Goal: Task Accomplishment & Management: Use online tool/utility

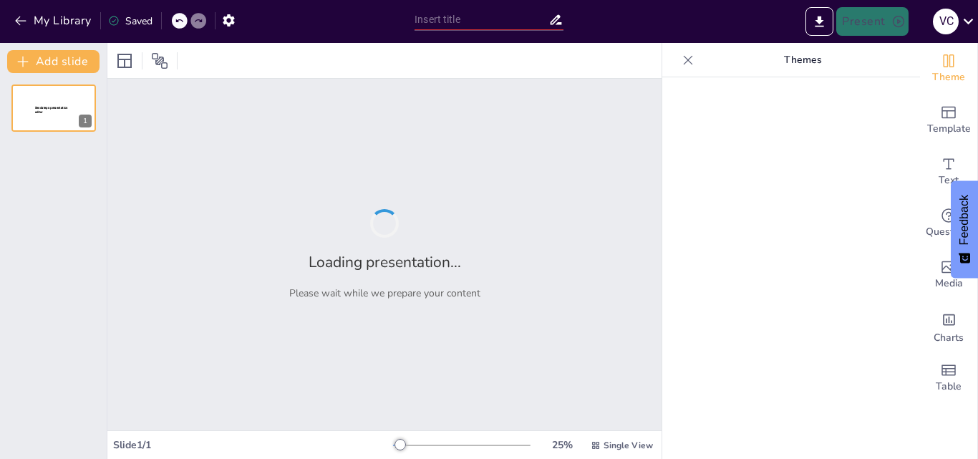
type input "New Sendsteps"
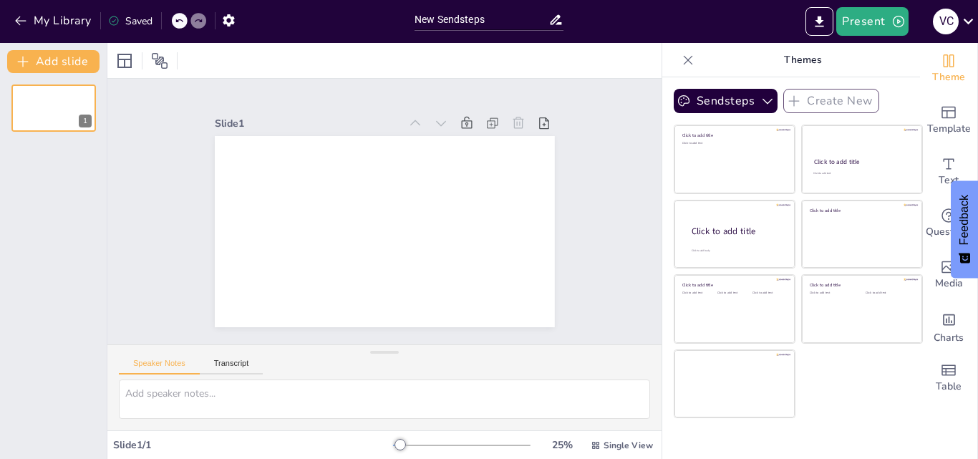
drag, startPoint x: 526, startPoint y: 106, endPoint x: 105, endPoint y: 218, distance: 436.4
click at [105, 218] on div "Add slide 1" at bounding box center [53, 251] width 107 height 416
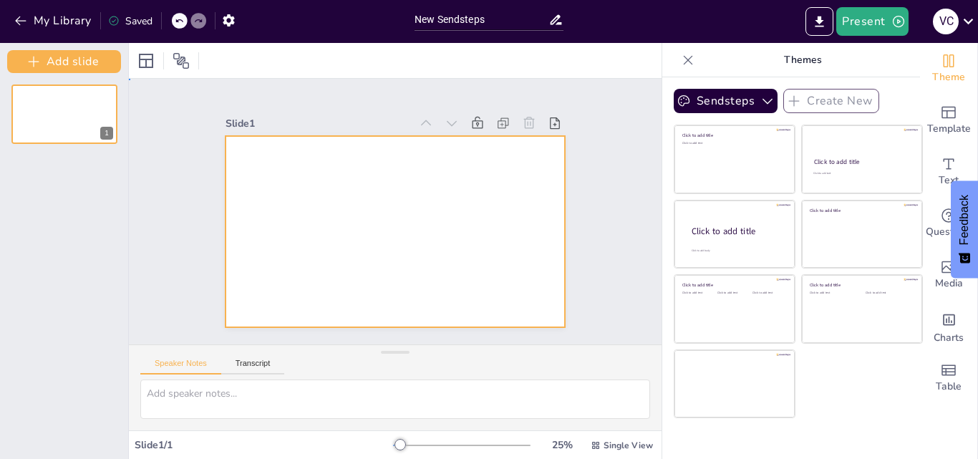
click at [477, 185] on div at bounding box center [393, 231] width 358 height 225
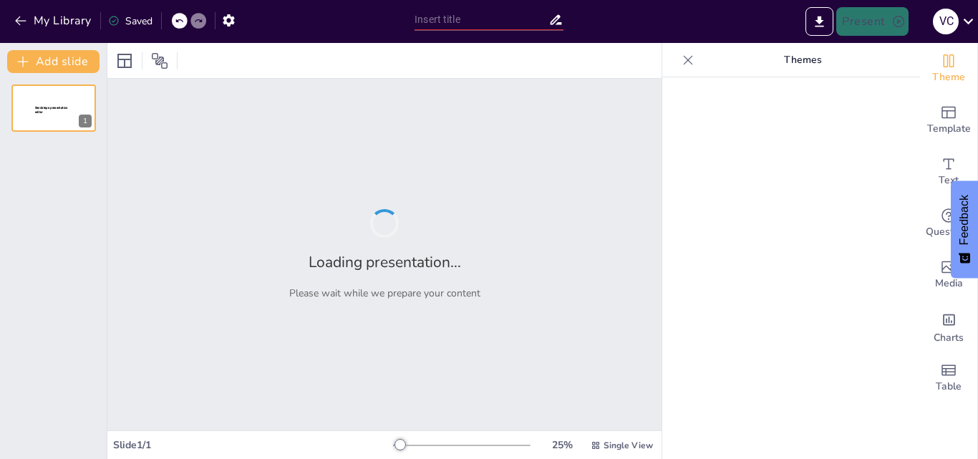
type input "Imported Problemas-de-Genero-en-la-Filosofia.14ppsx.ppt"
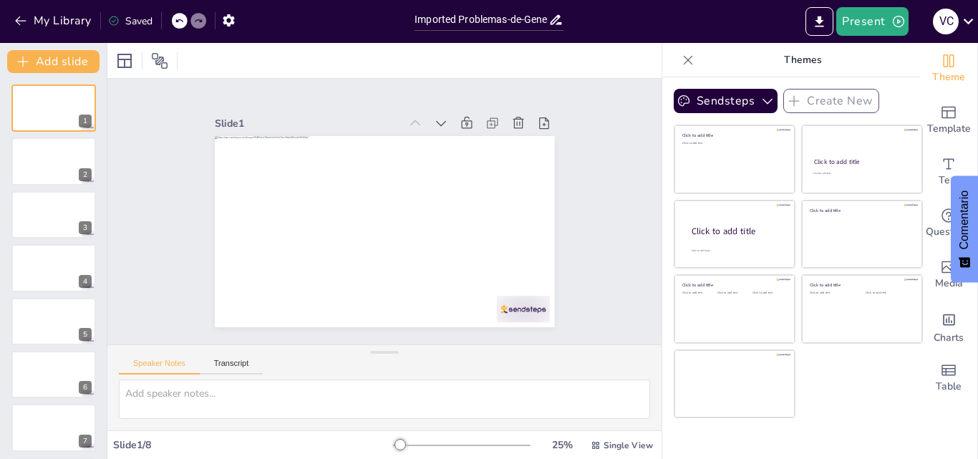
drag, startPoint x: 975, startPoint y: 97, endPoint x: 973, endPoint y: 107, distance: 10.2
click at [973, 107] on div "Theme Template Text Questions Media Charts Table" at bounding box center [949, 251] width 58 height 416
click at [797, 68] on p "Themes" at bounding box center [802, 60] width 206 height 34
click at [681, 62] on icon at bounding box center [688, 60] width 14 height 14
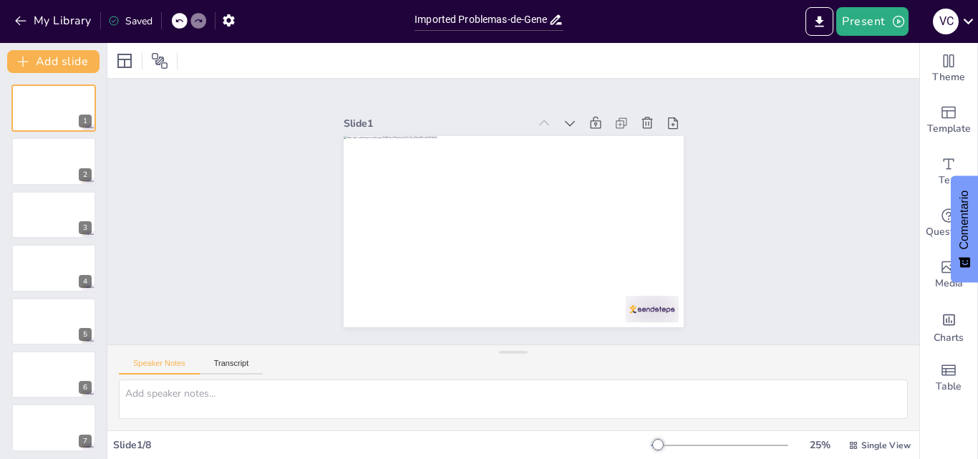
drag, startPoint x: 977, startPoint y: 99, endPoint x: 977, endPoint y: 191, distance: 92.3
click at [977, 191] on body "My Library Saved Imported Problemas-de-Genero-en-la-Filosofia.14ppsx.ppt Presen…" at bounding box center [489, 229] width 978 height 459
click at [223, 397] on textarea at bounding box center [513, 398] width 789 height 39
type textarea "quiero que l mejores y xplatate"
click at [607, 452] on div "Slide 1 / 8 25 % Single View" at bounding box center [513, 445] width 812 height 23
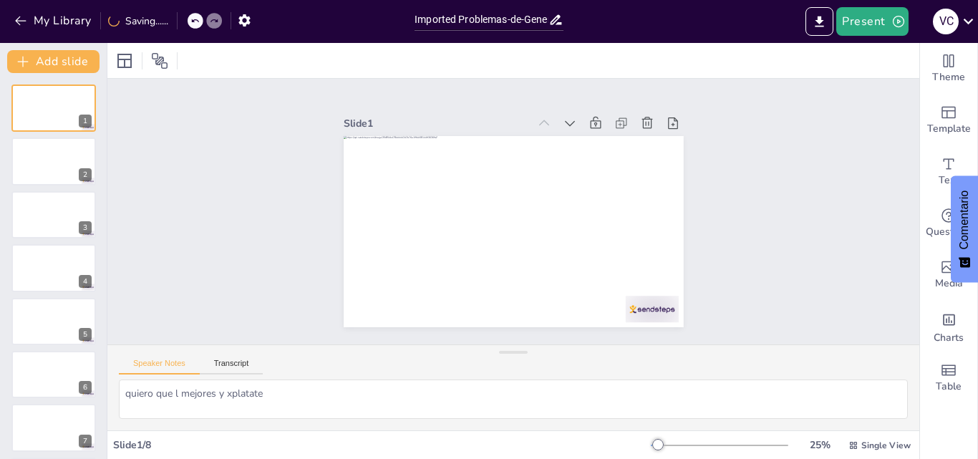
click at [600, 429] on div "quiero que l mejores y xplatate" at bounding box center [513, 404] width 812 height 51
drag, startPoint x: 878, startPoint y: 394, endPoint x: 879, endPoint y: 377, distance: 16.5
click at [879, 377] on div "Speaker Notes Transcript quiero que l mejores y xplatate" at bounding box center [513, 387] width 812 height 86
